Goal: Task Accomplishment & Management: Use online tool/utility

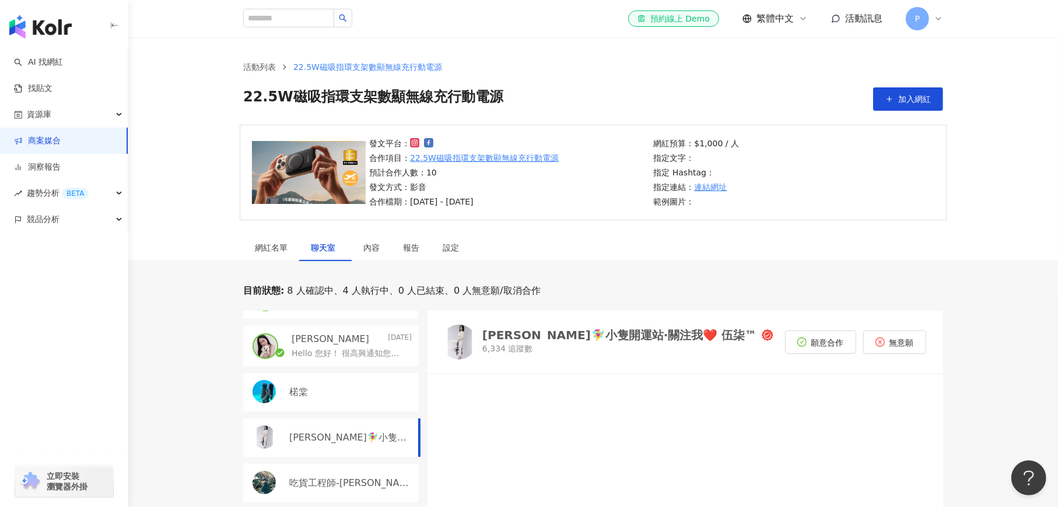
click at [47, 143] on link "商案媒合" at bounding box center [37, 141] width 47 height 12
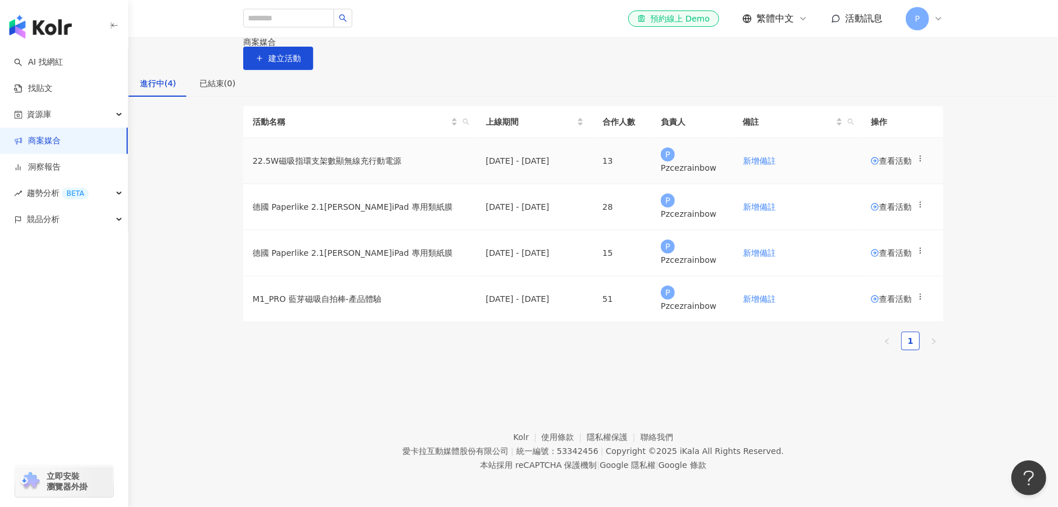
click at [878, 165] on span "查看活動" at bounding box center [891, 161] width 41 height 8
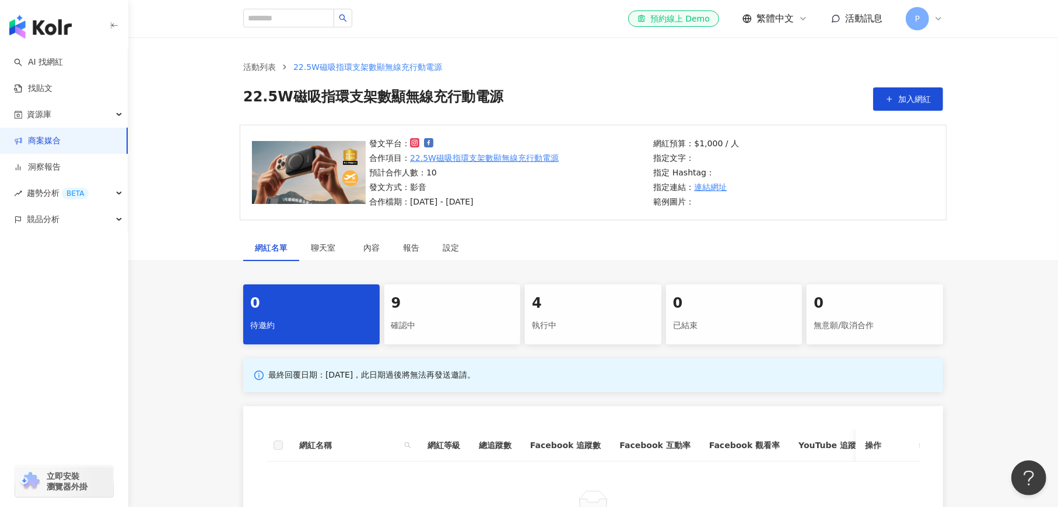
scroll to position [175, 0]
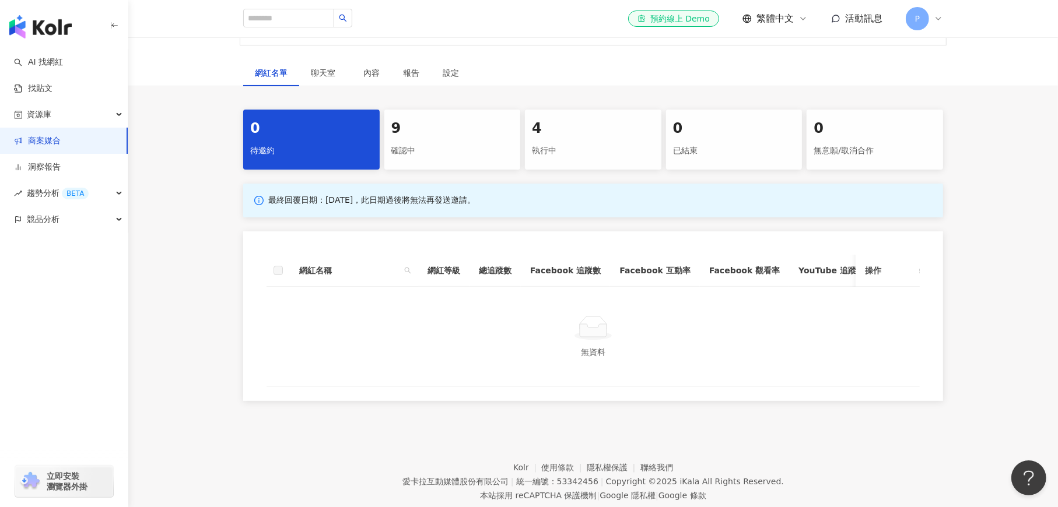
click at [433, 143] on div "確認中" at bounding box center [452, 151] width 122 height 20
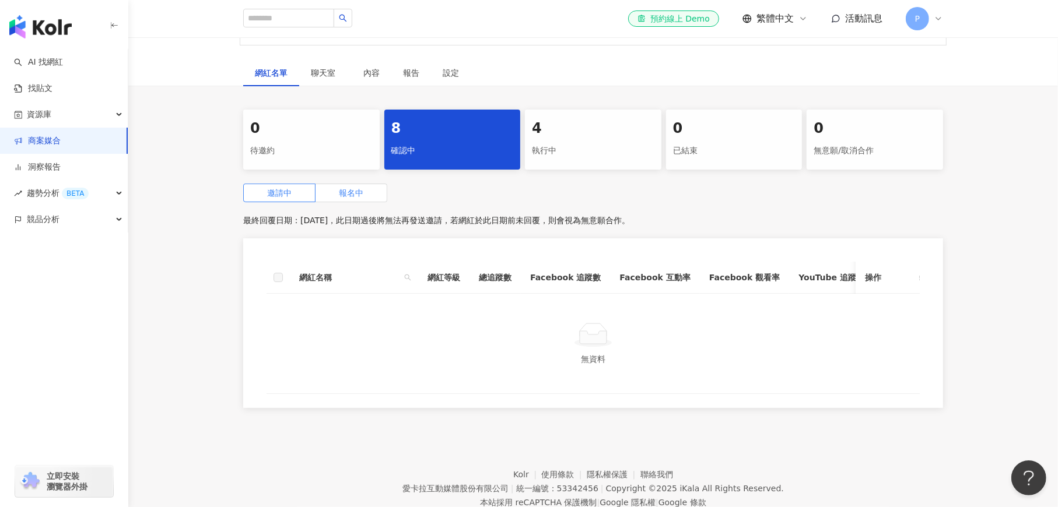
click at [334, 189] on label "報名中" at bounding box center [352, 193] width 72 height 19
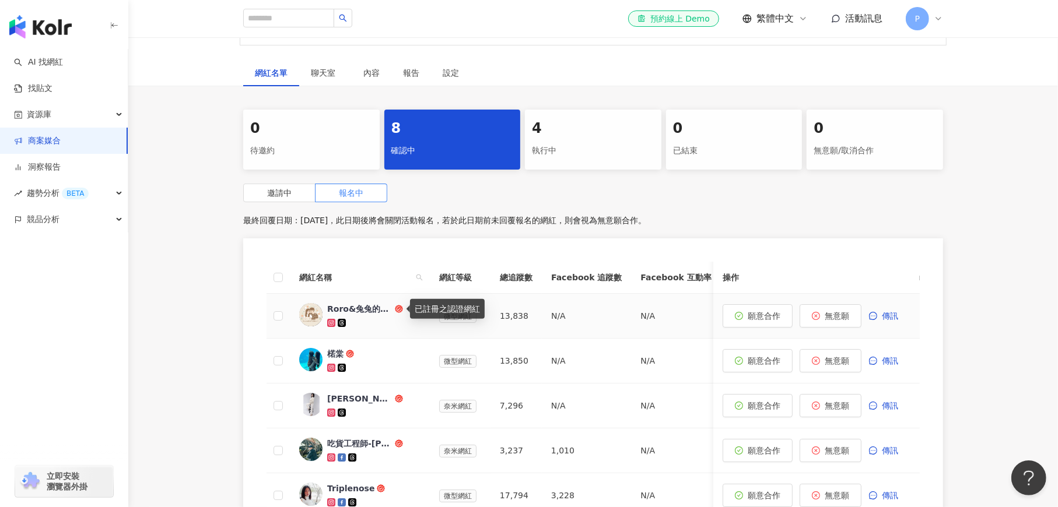
click at [399, 309] on circle at bounding box center [399, 309] width 6 height 6
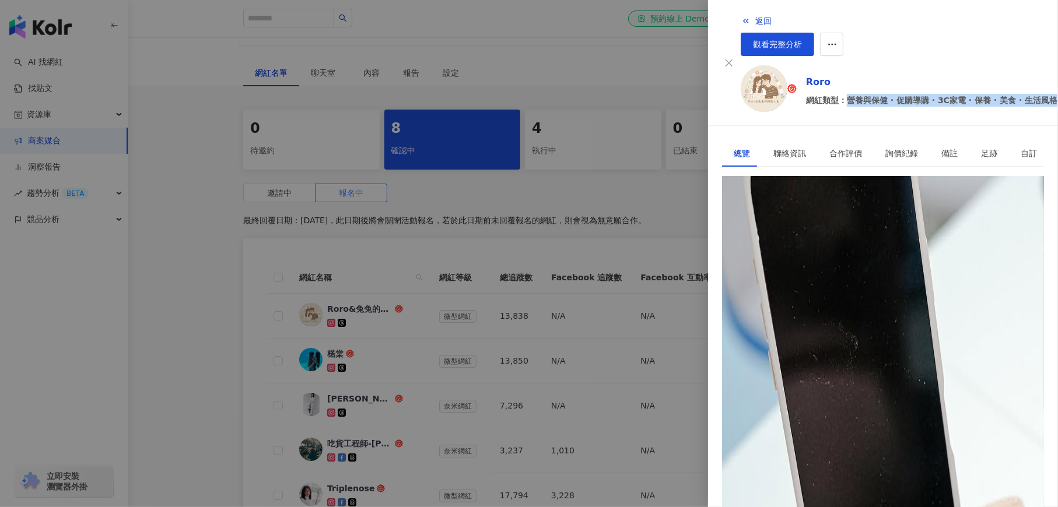
drag, startPoint x: 819, startPoint y: 88, endPoint x: 1042, endPoint y: 79, distance: 223.6
click at [1042, 94] on span "網紅類型：營養與保健 · 促購導購 · 3C家電 · 保養 · 美食 · 生活風格" at bounding box center [931, 100] width 251 height 13
click at [825, 223] on div "[URL][DOMAIN_NAME]" at bounding box center [779, 229] width 91 height 13
